Goal: Transaction & Acquisition: Obtain resource

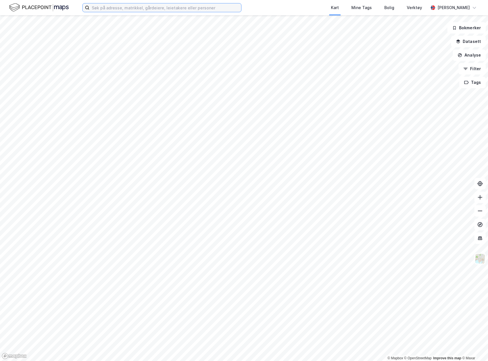
click at [121, 4] on input at bounding box center [166, 7] width 152 height 9
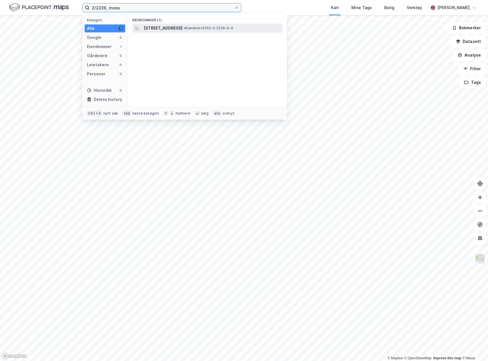
type input "2/2226, moss"
click at [183, 30] on span "[STREET_ADDRESS]" at bounding box center [163, 28] width 39 height 7
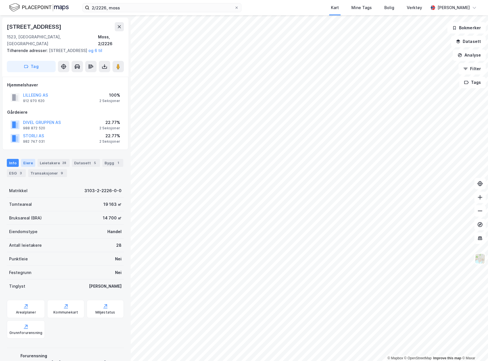
click at [32, 164] on div "Eiere" at bounding box center [28, 163] width 14 height 8
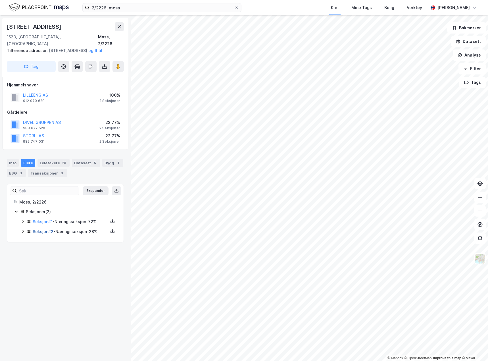
click at [44, 231] on link "Seksjon # 2" at bounding box center [43, 231] width 21 height 5
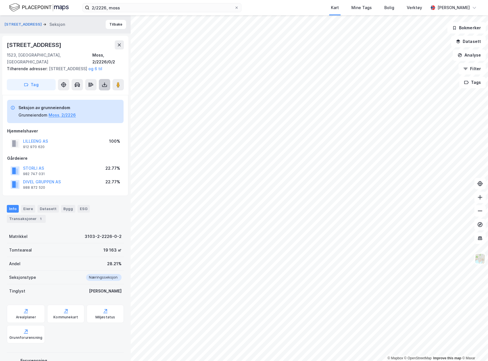
click at [103, 87] on icon at bounding box center [104, 86] width 5 height 2
click at [97, 98] on div "Last ned grunnbok" at bounding box center [80, 96] width 61 height 9
